Goal: Use online tool/utility: Use online tool/utility

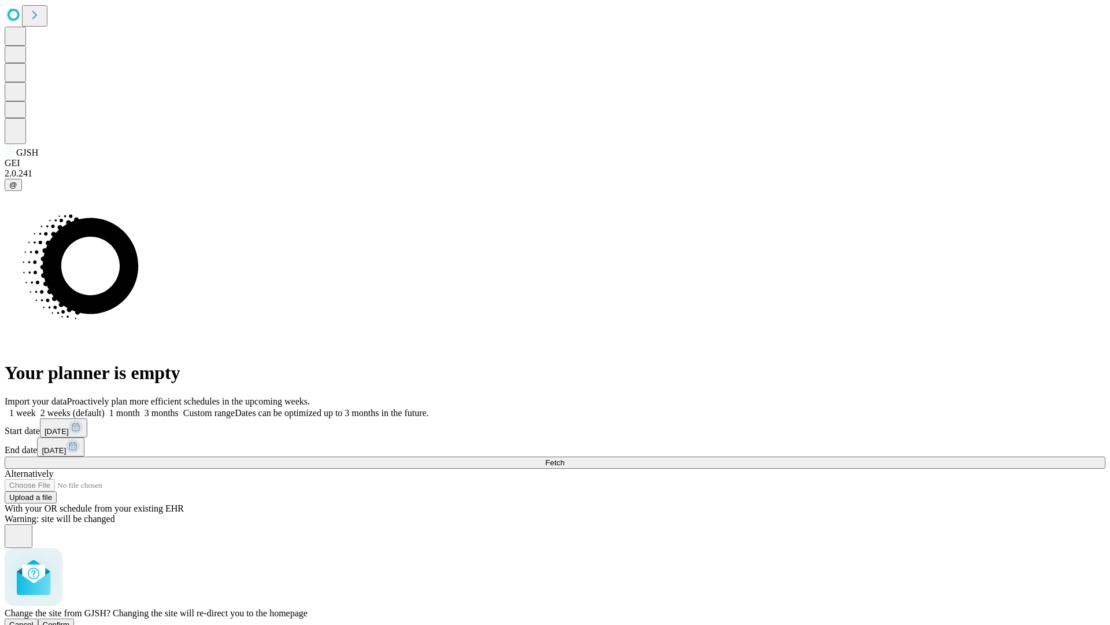
click at [70, 620] on span "Confirm" at bounding box center [56, 624] width 27 height 9
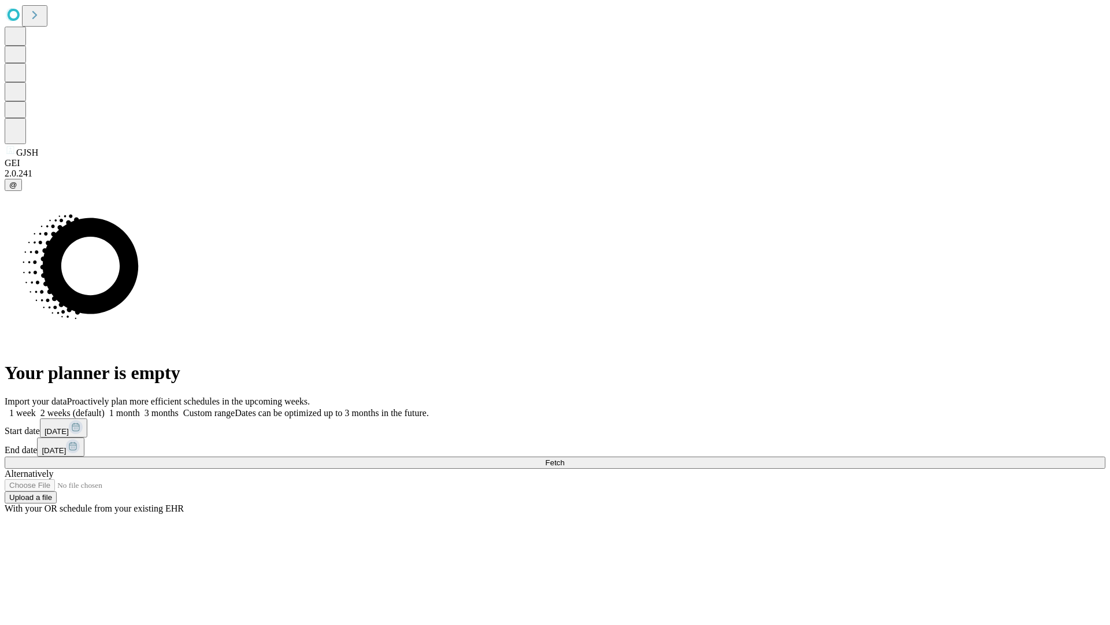
click at [36, 408] on label "1 week" at bounding box center [20, 413] width 31 height 10
click at [564, 458] on span "Fetch" at bounding box center [554, 462] width 19 height 9
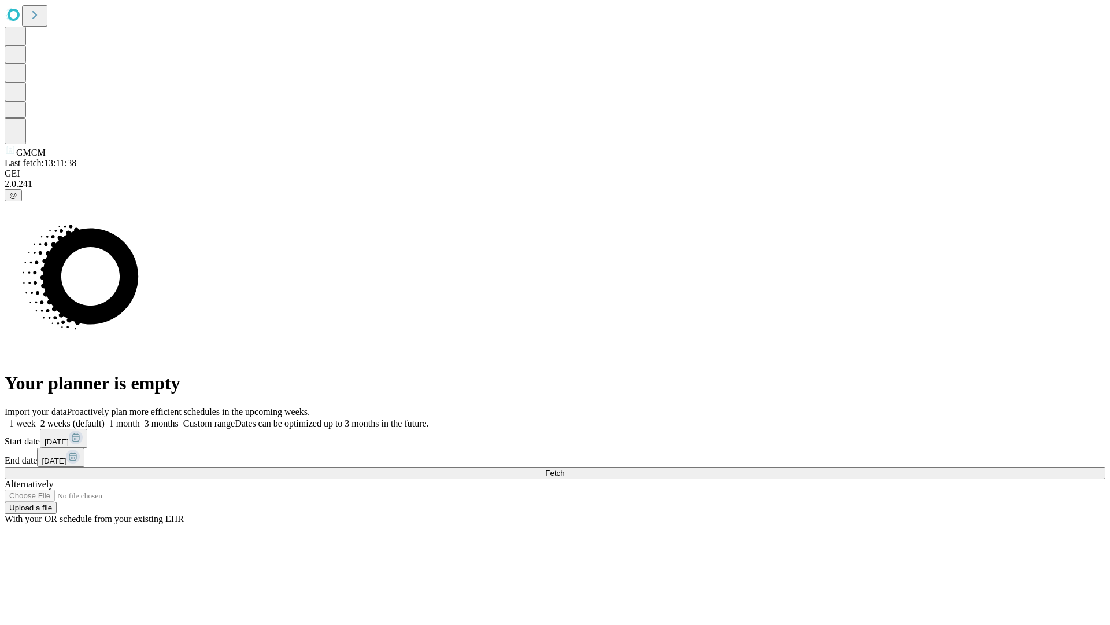
click at [36, 418] on label "1 week" at bounding box center [20, 423] width 31 height 10
click at [564, 468] on span "Fetch" at bounding box center [554, 472] width 19 height 9
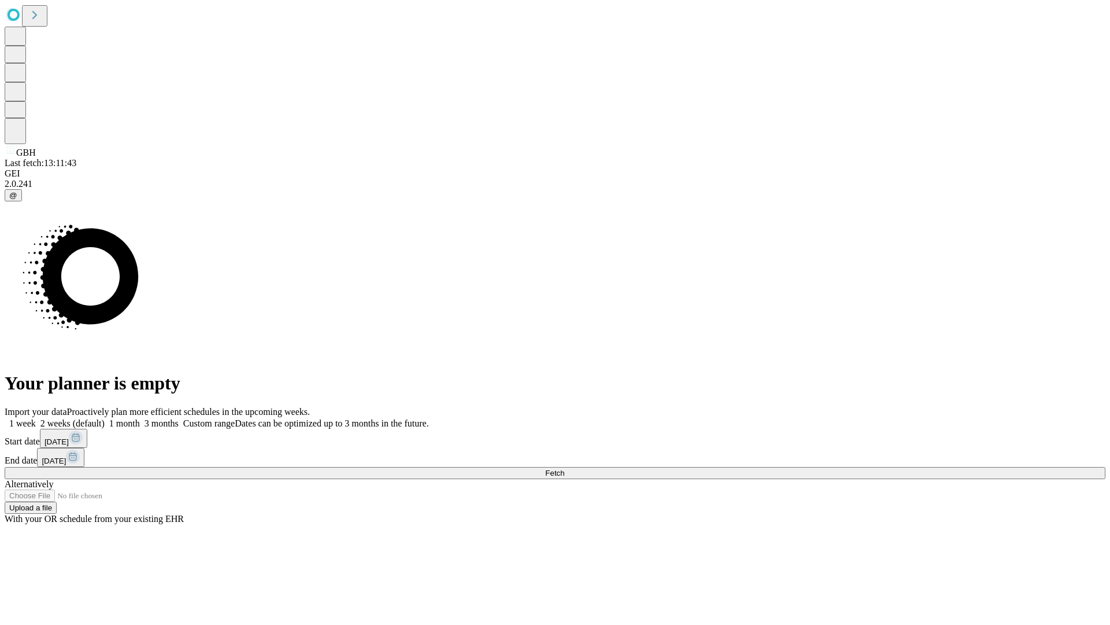
click at [564, 468] on span "Fetch" at bounding box center [554, 472] width 19 height 9
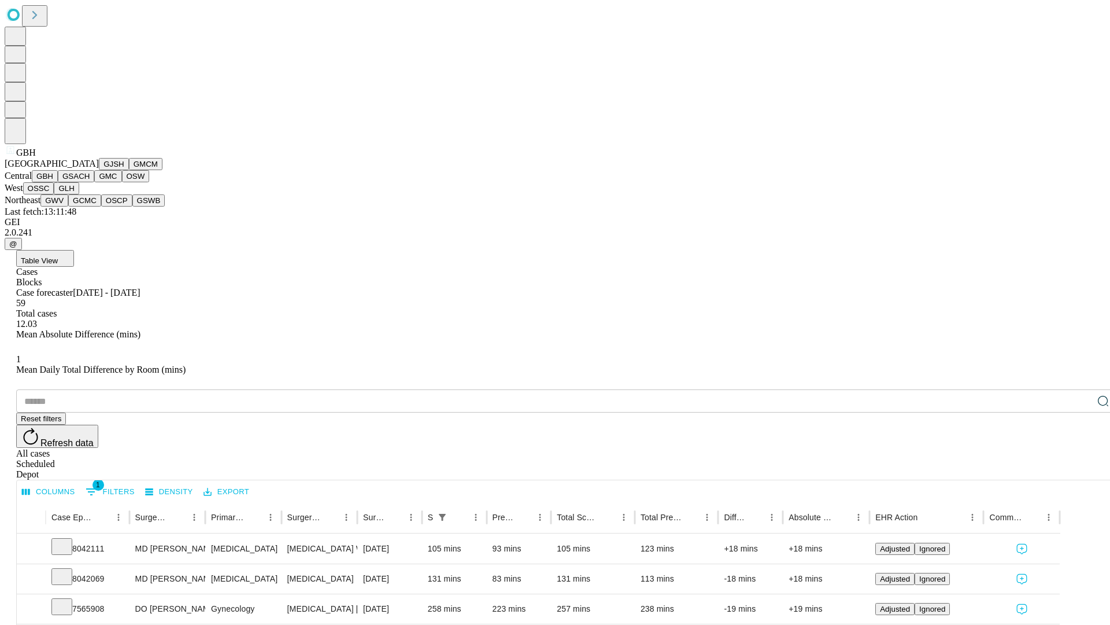
click at [90, 182] on button "GSACH" at bounding box center [76, 176] width 36 height 12
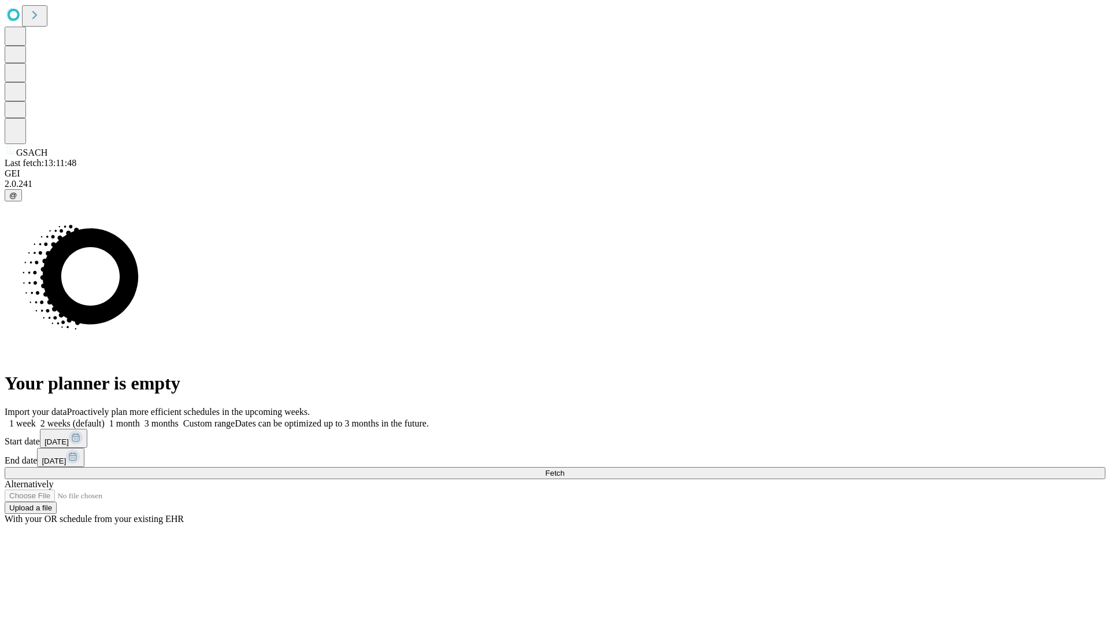
click at [36, 418] on label "1 week" at bounding box center [20, 423] width 31 height 10
click at [564, 468] on span "Fetch" at bounding box center [554, 472] width 19 height 9
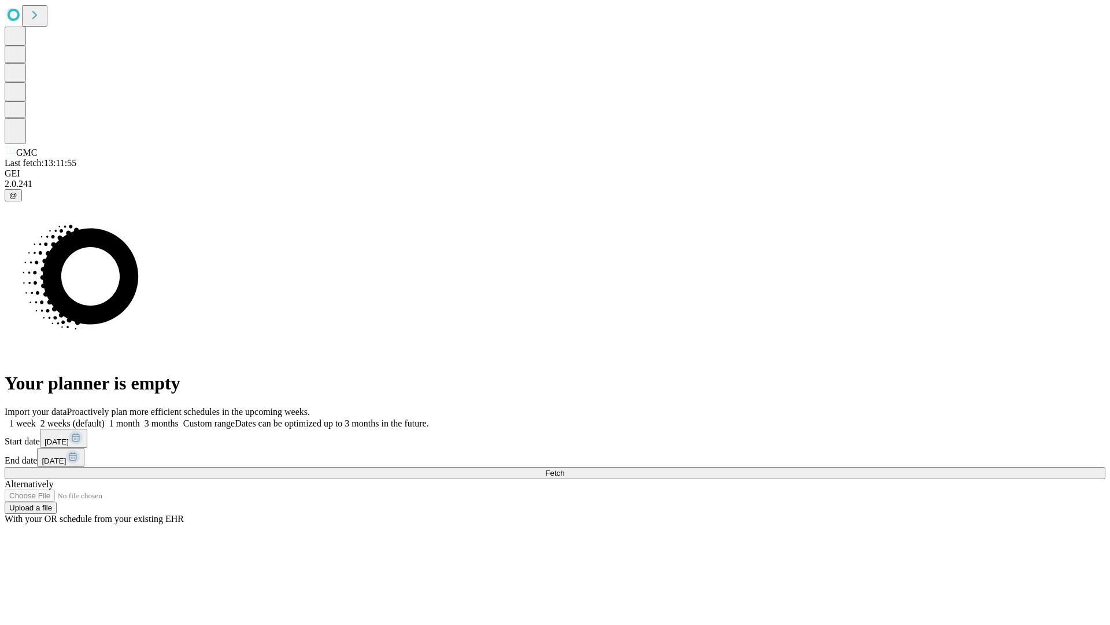
click at [36, 418] on label "1 week" at bounding box center [20, 423] width 31 height 10
click at [564, 468] on span "Fetch" at bounding box center [554, 472] width 19 height 9
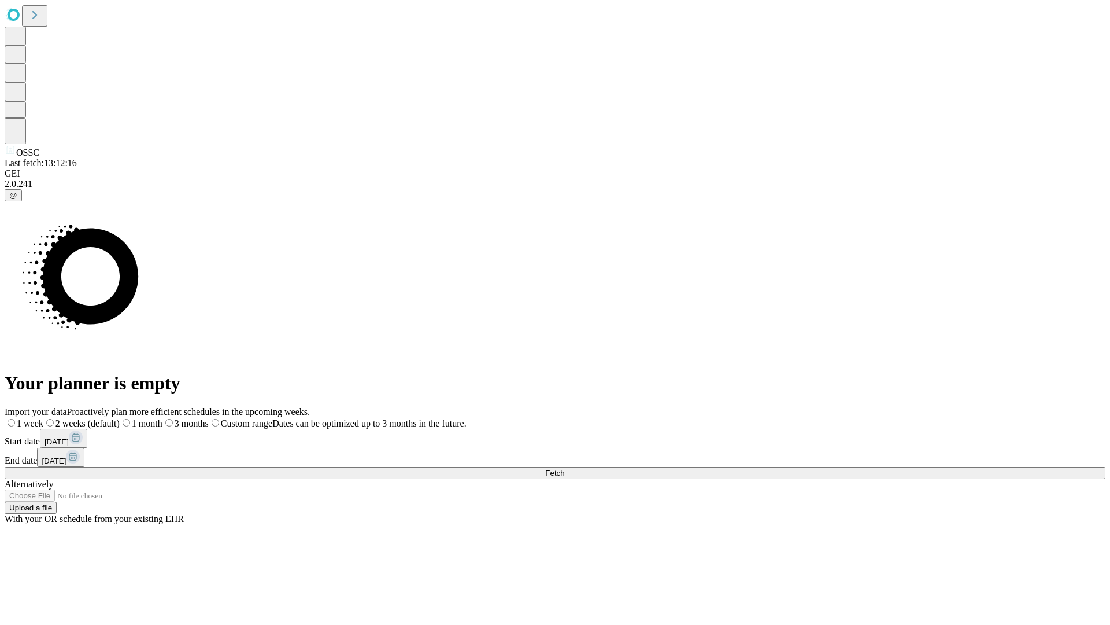
click at [564, 468] on span "Fetch" at bounding box center [554, 472] width 19 height 9
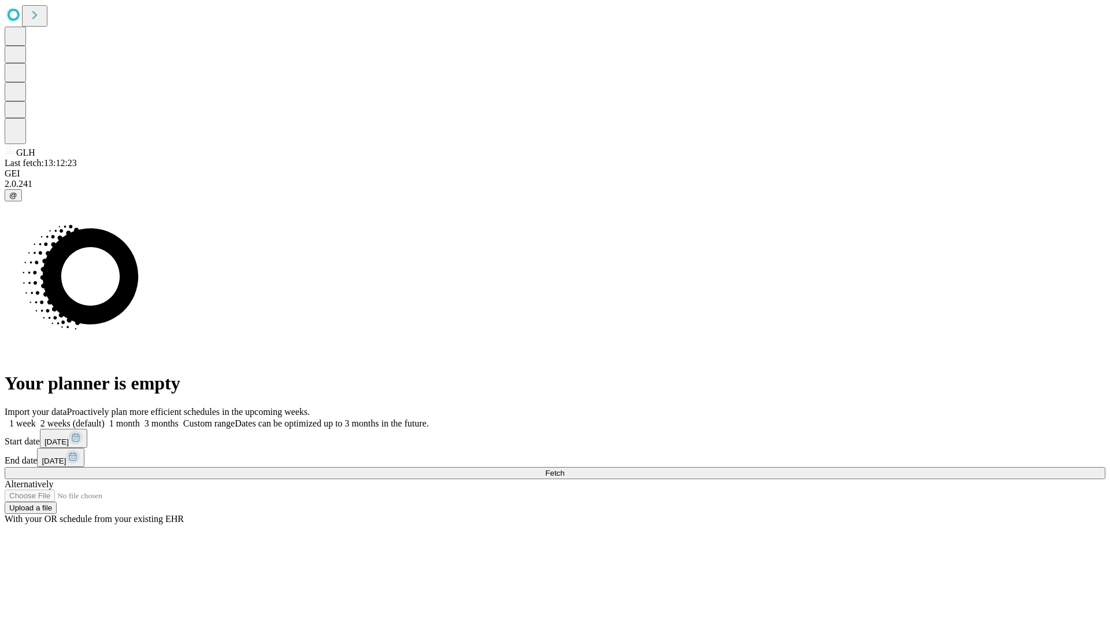
click at [36, 418] on label "1 week" at bounding box center [20, 423] width 31 height 10
click at [564, 468] on span "Fetch" at bounding box center [554, 472] width 19 height 9
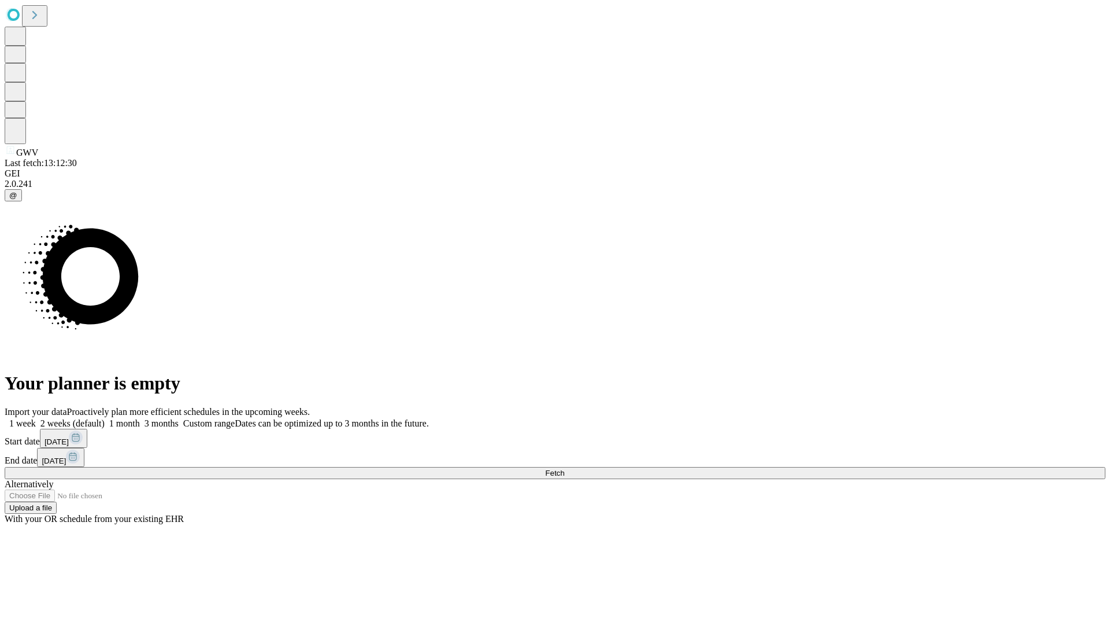
click at [36, 418] on label "1 week" at bounding box center [20, 423] width 31 height 10
click at [564, 468] on span "Fetch" at bounding box center [554, 472] width 19 height 9
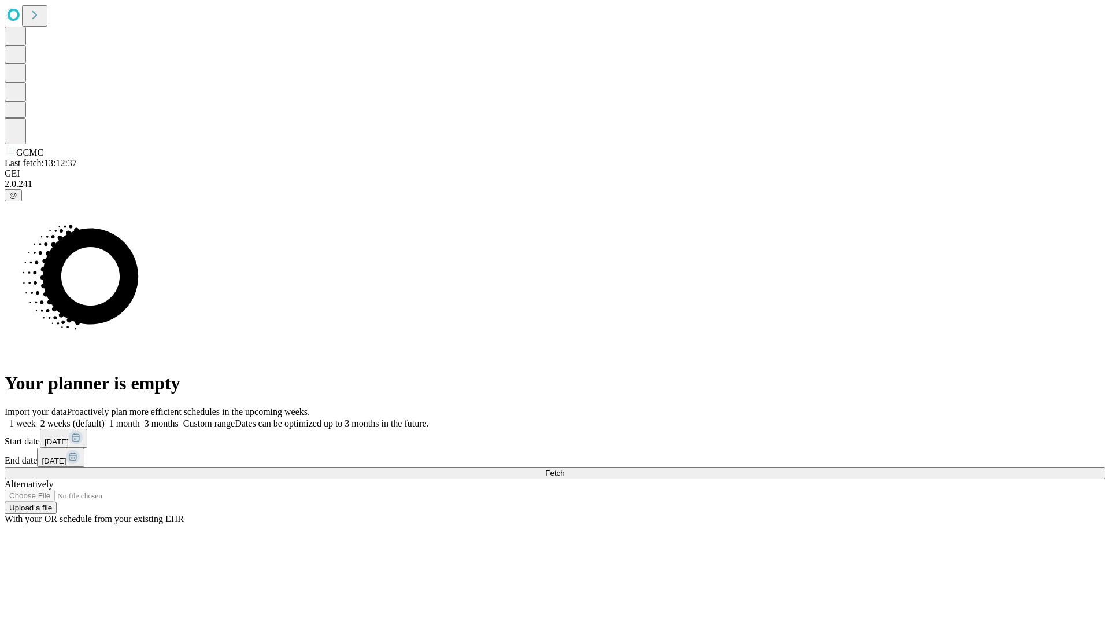
click at [564, 468] on span "Fetch" at bounding box center [554, 472] width 19 height 9
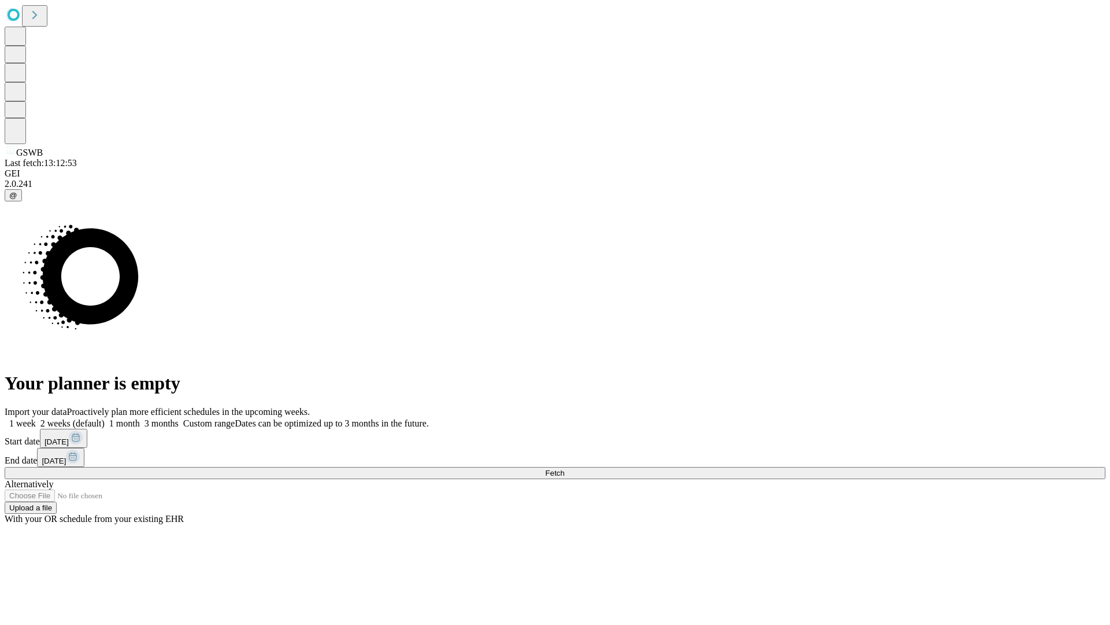
click at [36, 418] on label "1 week" at bounding box center [20, 423] width 31 height 10
click at [564, 468] on span "Fetch" at bounding box center [554, 472] width 19 height 9
